Goal: Information Seeking & Learning: Find specific page/section

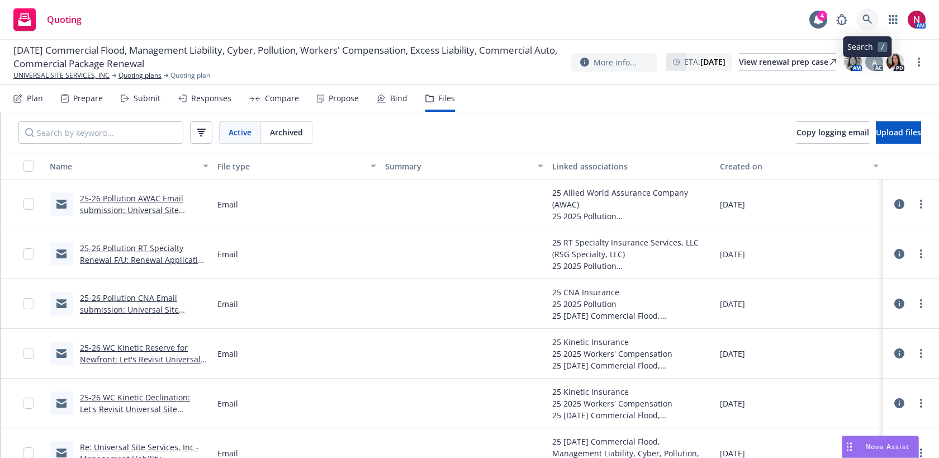
click at [865, 17] on icon at bounding box center [868, 20] width 10 height 10
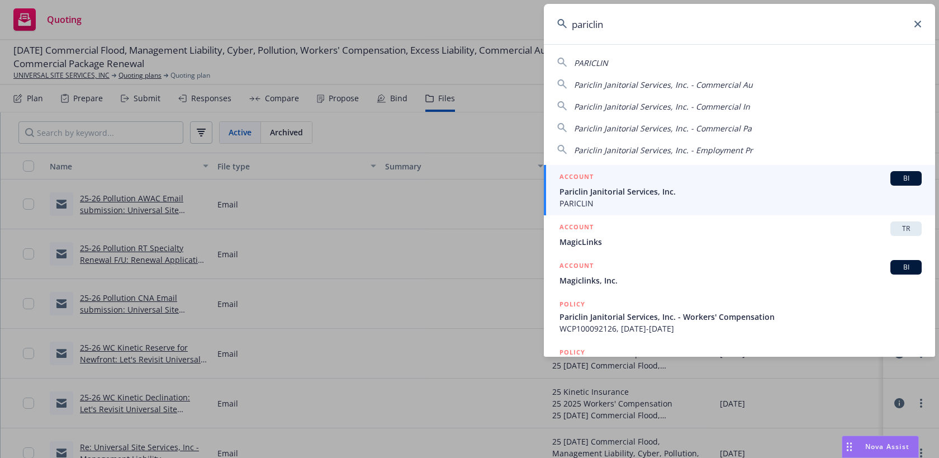
drag, startPoint x: 652, startPoint y: 36, endPoint x: 543, endPoint y: 26, distance: 109.5
click at [543, 26] on div "pariclin PARICLIN Pariclin Janitorial Services, Inc. - Commercial Au Pariclin J…" at bounding box center [469, 229] width 939 height 458
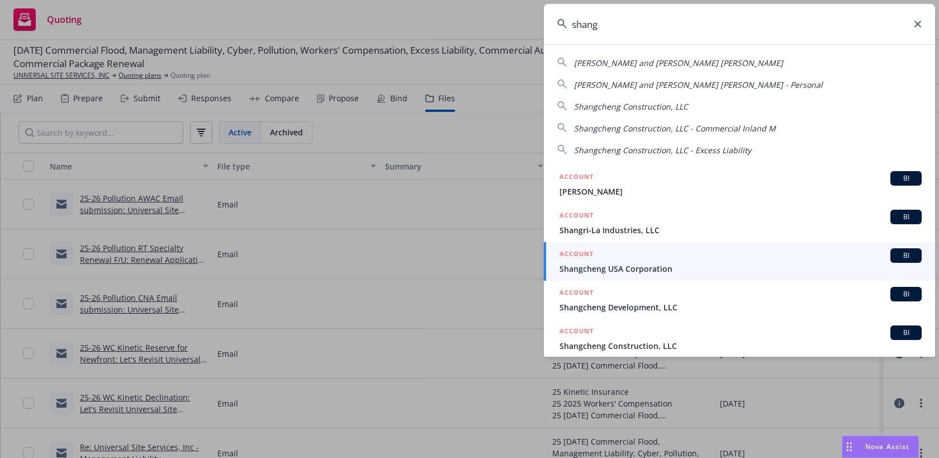
drag, startPoint x: 619, startPoint y: 25, endPoint x: 559, endPoint y: 24, distance: 59.8
click at [559, 24] on div "shang" at bounding box center [739, 24] width 391 height 40
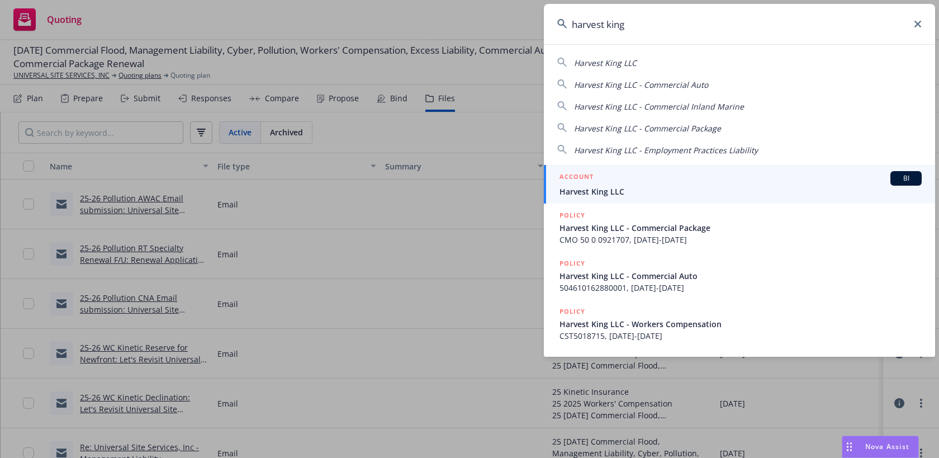
drag, startPoint x: 693, startPoint y: 13, endPoint x: 687, endPoint y: 13, distance: 6.7
click at [688, 13] on input "harvest king" at bounding box center [739, 24] width 391 height 40
drag, startPoint x: 668, startPoint y: 34, endPoint x: 538, endPoint y: 13, distance: 130.7
click at [538, 13] on div "harvest king Harvest King LLC Harvest King LLC - Commercial Auto Harvest King L…" at bounding box center [469, 229] width 939 height 458
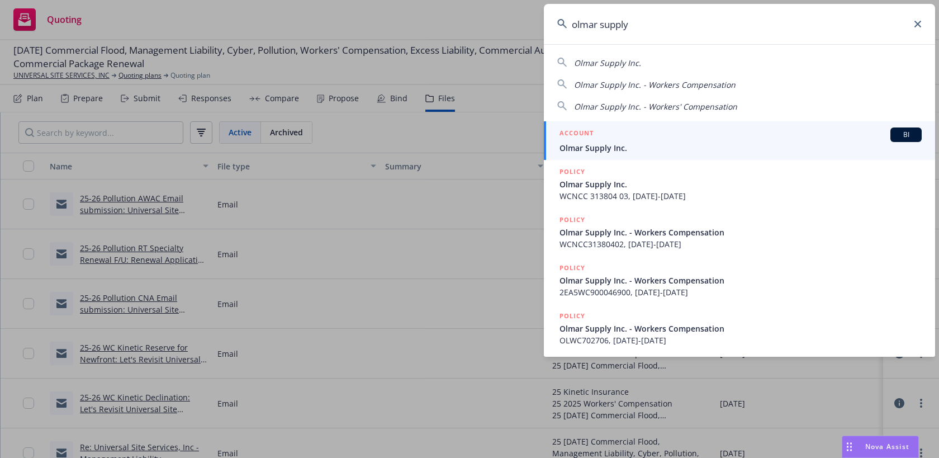
drag, startPoint x: 637, startPoint y: 25, endPoint x: 555, endPoint y: 25, distance: 82.2
click at [555, 25] on input "olmar supply" at bounding box center [739, 24] width 391 height 40
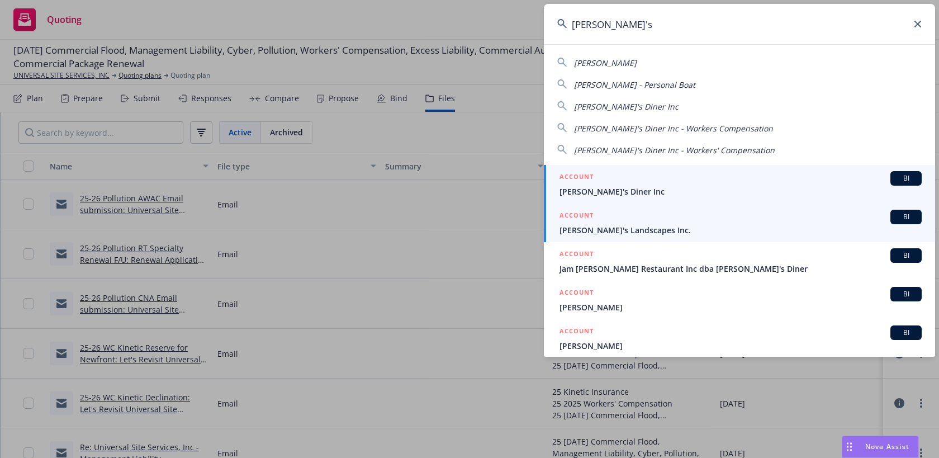
type input "[PERSON_NAME]'s"
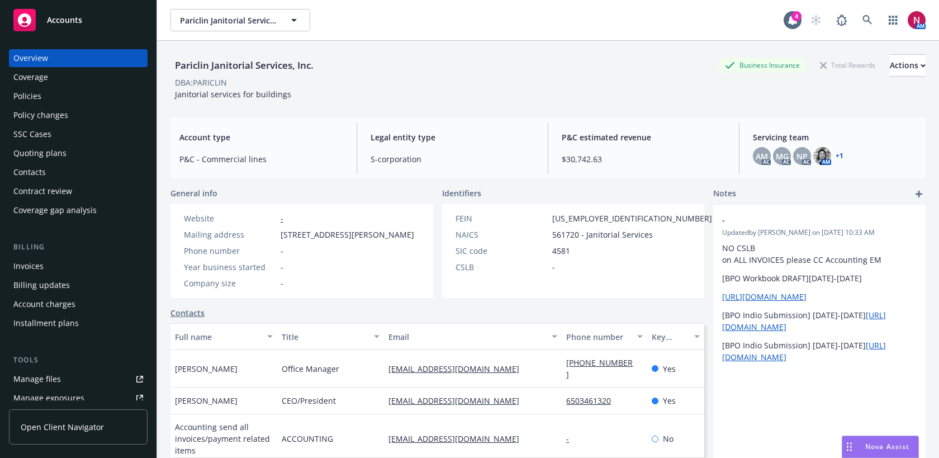
click at [77, 96] on div "Policies" at bounding box center [78, 96] width 130 height 18
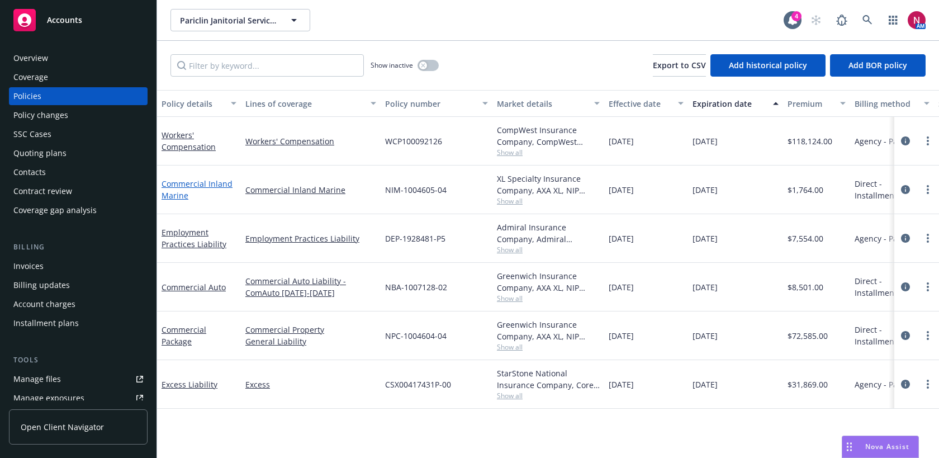
click at [210, 181] on link "Commercial Inland Marine" at bounding box center [197, 189] width 71 height 22
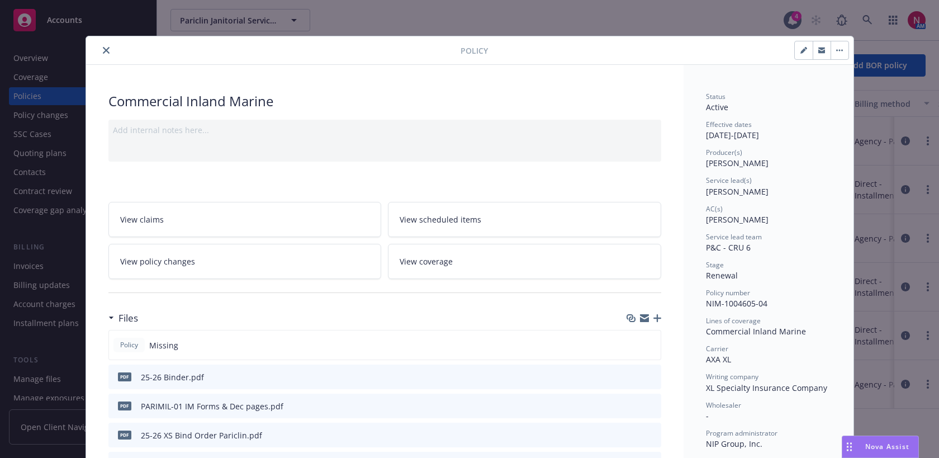
click at [644, 318] on icon "button" at bounding box center [644, 318] width 9 height 9
click at [104, 53] on icon "close" at bounding box center [106, 50] width 7 height 7
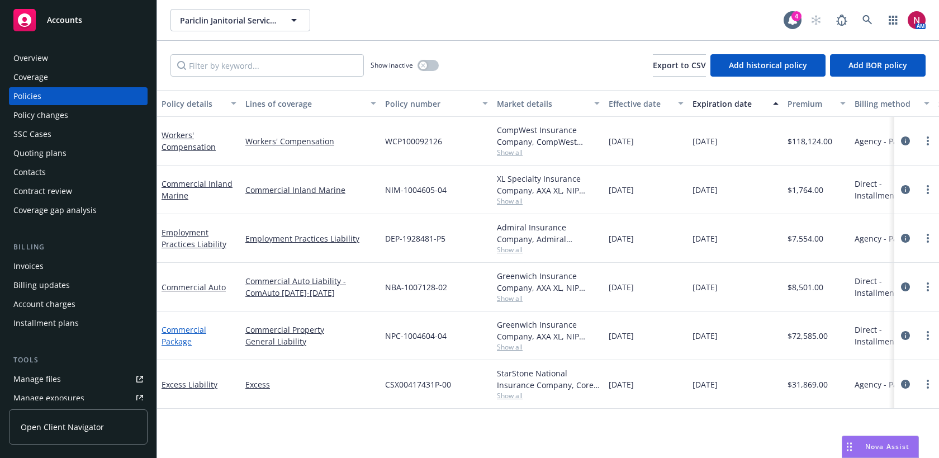
click at [183, 327] on link "Commercial Package" at bounding box center [184, 335] width 45 height 22
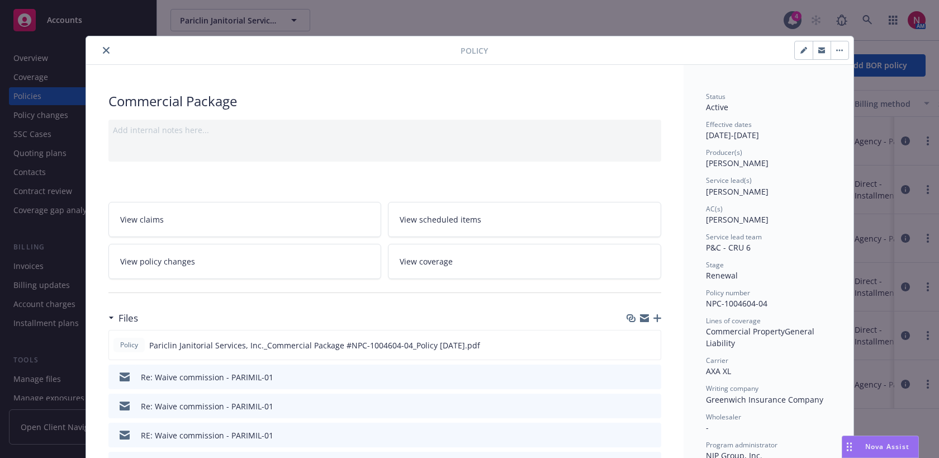
click at [106, 47] on icon "close" at bounding box center [106, 50] width 7 height 7
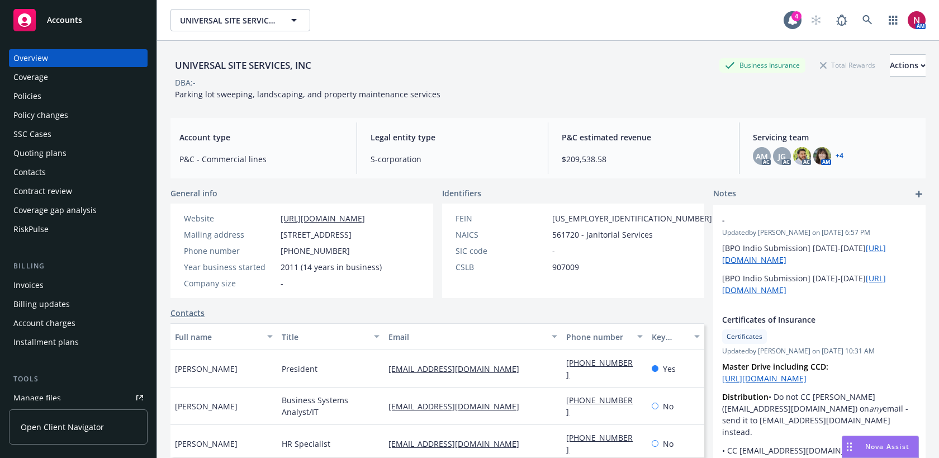
click at [47, 99] on div "Policies" at bounding box center [78, 96] width 130 height 18
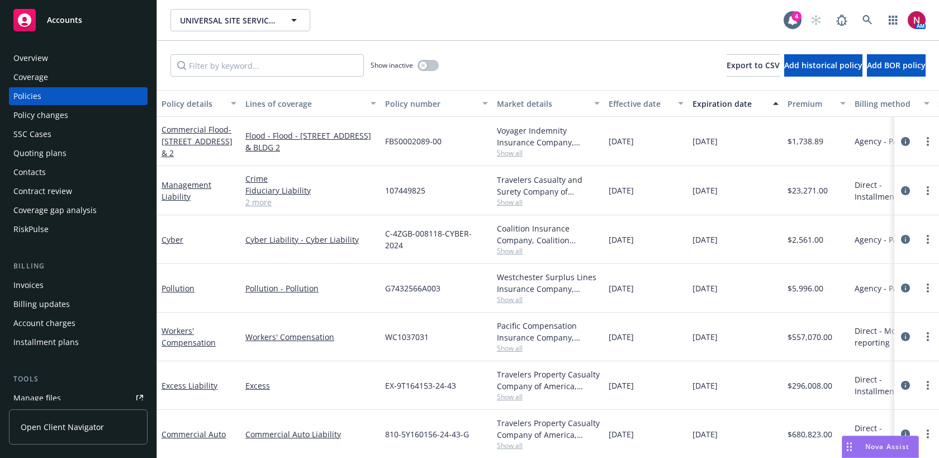
scroll to position [5, 0]
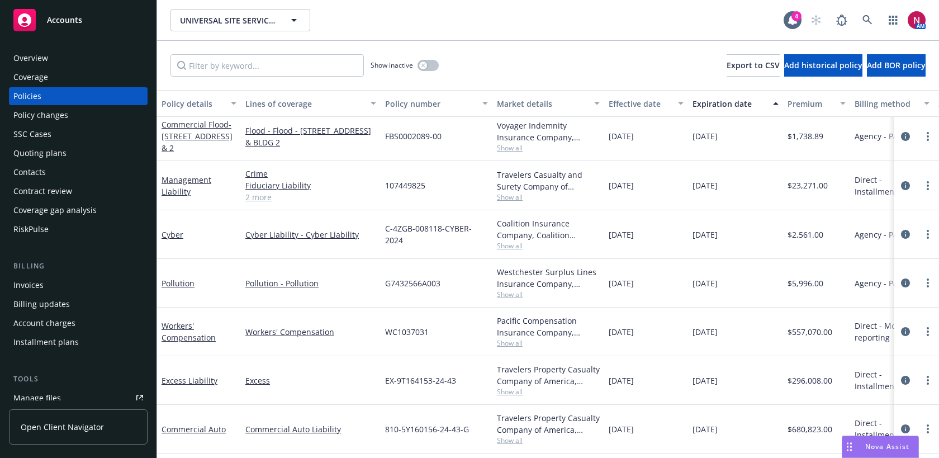
click at [258, 200] on link "2 more" at bounding box center [310, 197] width 131 height 12
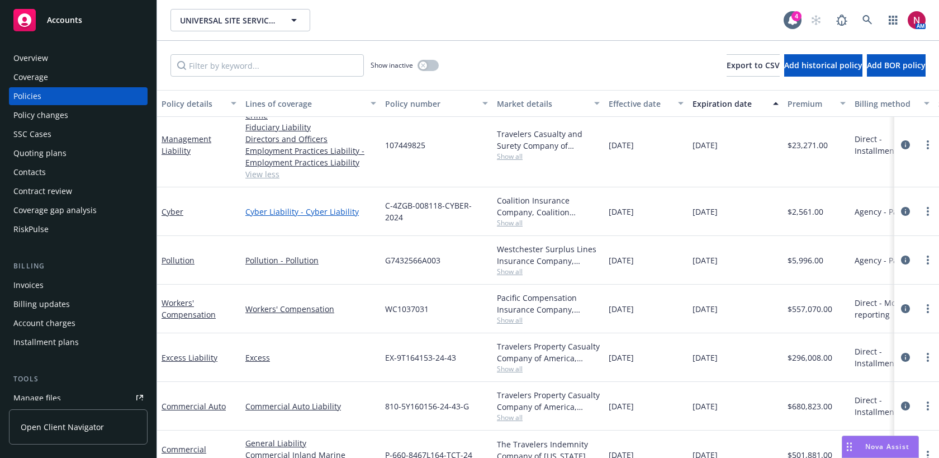
scroll to position [138, 0]
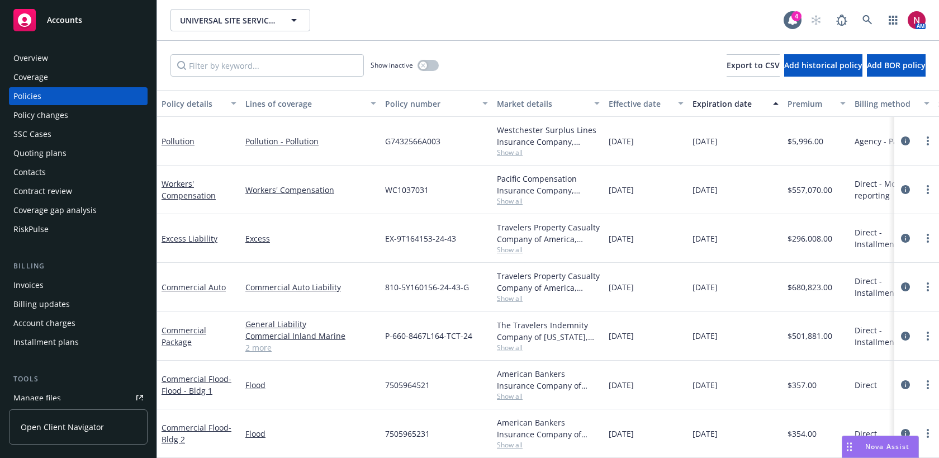
click at [63, 149] on div "Quoting plans" at bounding box center [39, 153] width 53 height 18
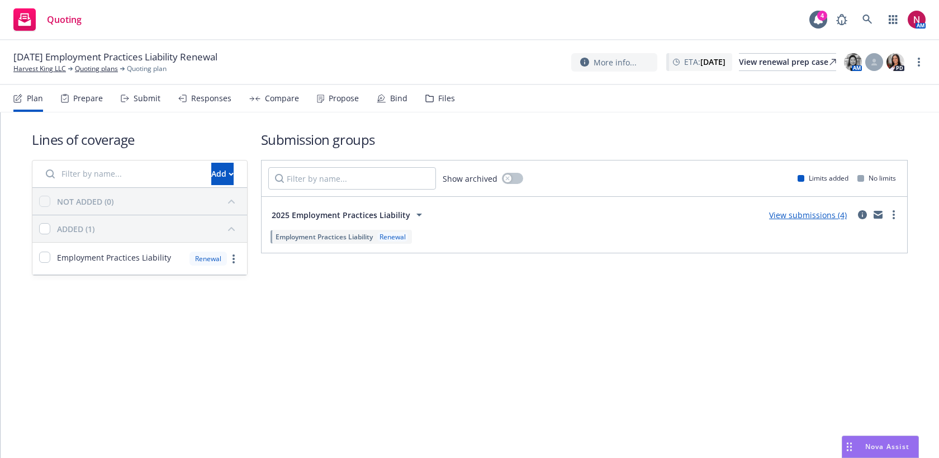
click at [122, 101] on icon at bounding box center [123, 98] width 4 height 7
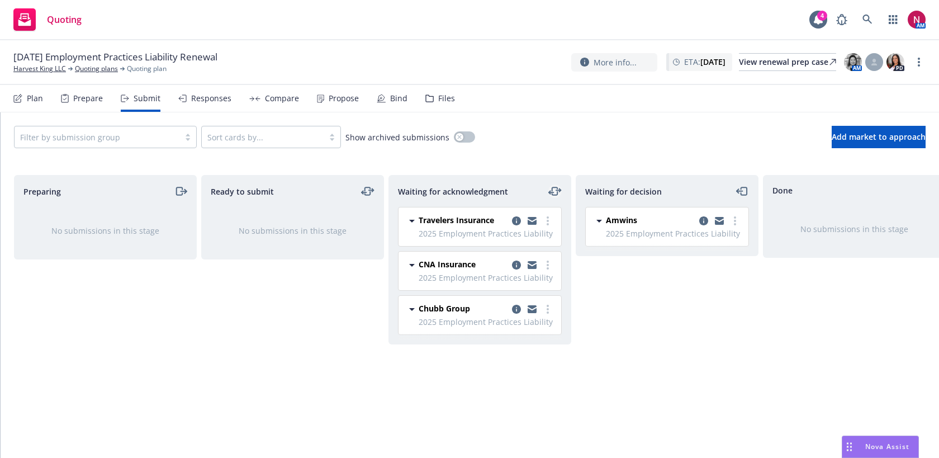
click at [559, 189] on icon "moveLeftRight" at bounding box center [555, 191] width 13 height 13
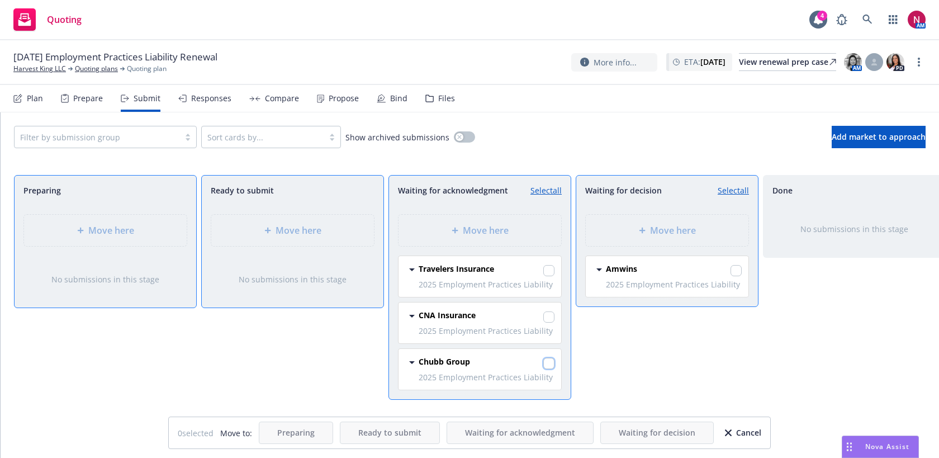
click at [551, 358] on input "checkbox" at bounding box center [549, 363] width 11 height 11
checkbox input "true"
click at [634, 235] on div "Move here" at bounding box center [667, 230] width 145 height 13
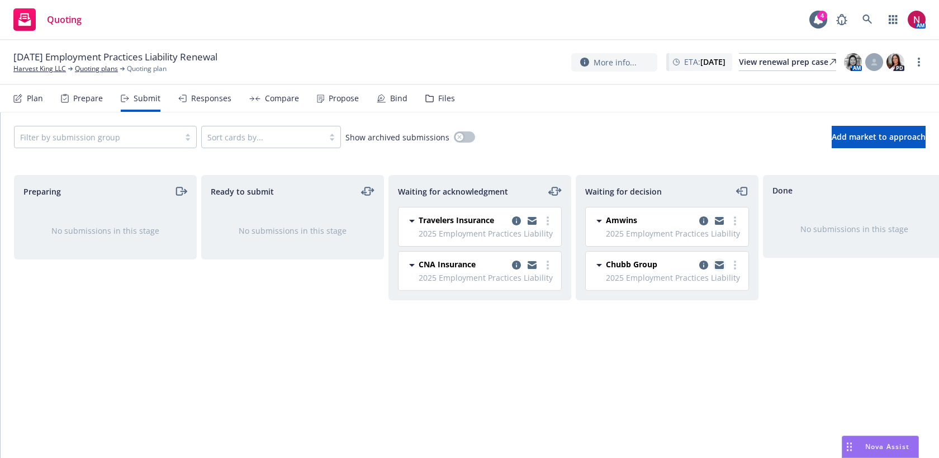
click at [718, 267] on icon "copy logging email" at bounding box center [719, 266] width 9 height 5
